Goal: Task Accomplishment & Management: Use online tool/utility

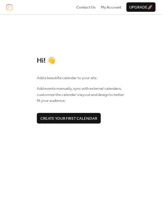
click at [58, 120] on span "Create your first calendar" at bounding box center [68, 118] width 57 height 6
drag, startPoint x: 62, startPoint y: 120, endPoint x: -22, endPoint y: 74, distance: 95.7
click at [0, 74] on html "Contact Us My Account Upgrade 🚀 Hi! 👋 Add a beautiful calendar to your site. Ad…" at bounding box center [81, 103] width 162 height 206
click at [82, 116] on span "Create your first calendar" at bounding box center [68, 118] width 57 height 6
drag, startPoint x: 60, startPoint y: 116, endPoint x: -23, endPoint y: 62, distance: 99.0
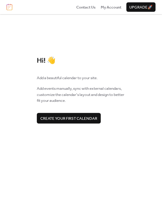
click at [0, 62] on html "Contact Us My Account Upgrade 🚀 Hi! 👋 Add a beautiful calendar to your site. Ad…" at bounding box center [81, 103] width 162 height 206
click at [47, 118] on span "Create your first calendar" at bounding box center [68, 118] width 57 height 6
click at [59, 120] on span "Create your first calendar" at bounding box center [68, 118] width 57 height 6
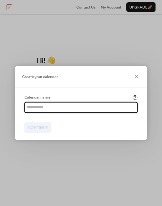
click at [52, 109] on input "text" at bounding box center [80, 107] width 113 height 11
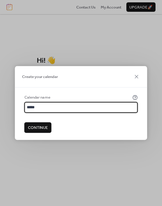
type input "******"
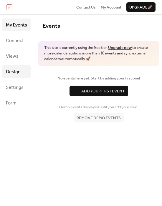
click at [17, 71] on span "Design" at bounding box center [13, 71] width 15 height 9
